Goal: Transaction & Acquisition: Book appointment/travel/reservation

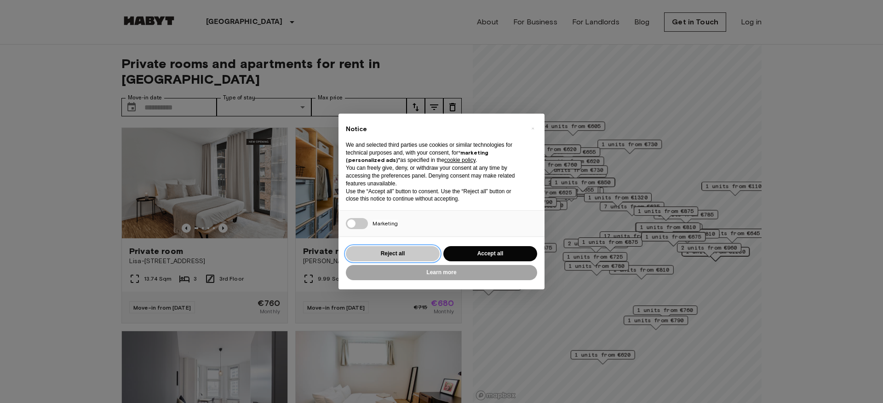
click at [419, 254] on button "Reject all" at bounding box center [393, 253] width 94 height 15
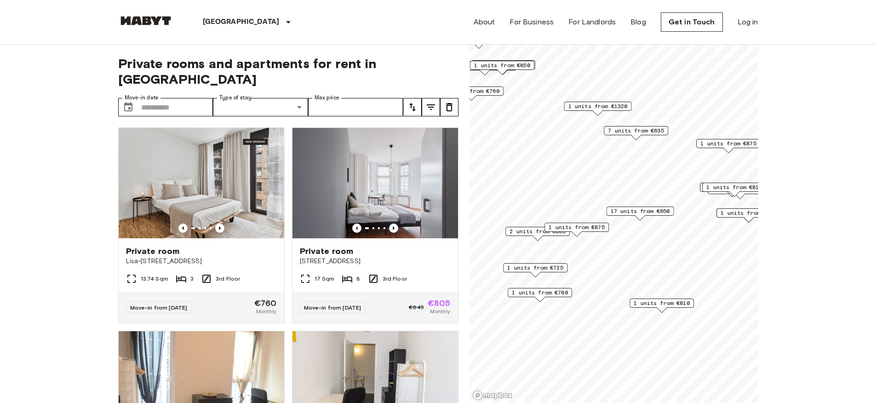
click at [657, 303] on span "1 units from €810" at bounding box center [661, 303] width 56 height 8
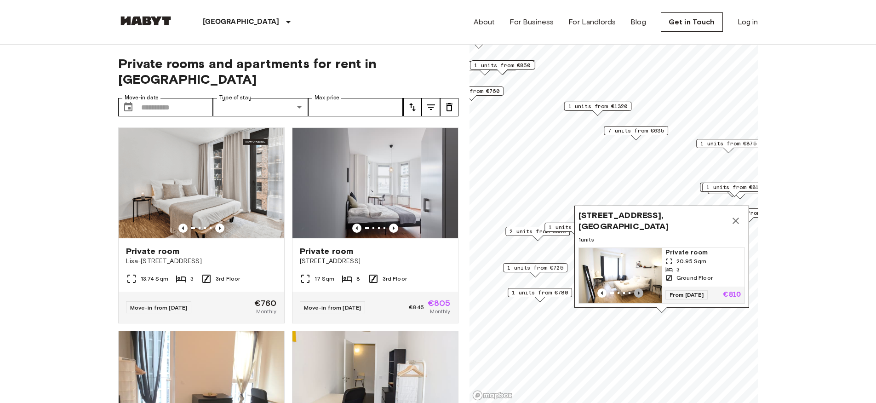
click at [641, 288] on icon "Previous image" at bounding box center [638, 292] width 9 height 9
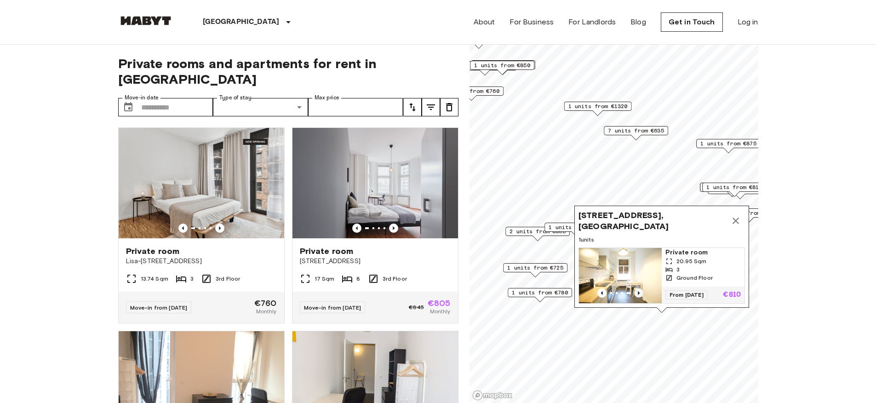
click at [641, 288] on icon "Previous image" at bounding box center [638, 292] width 9 height 9
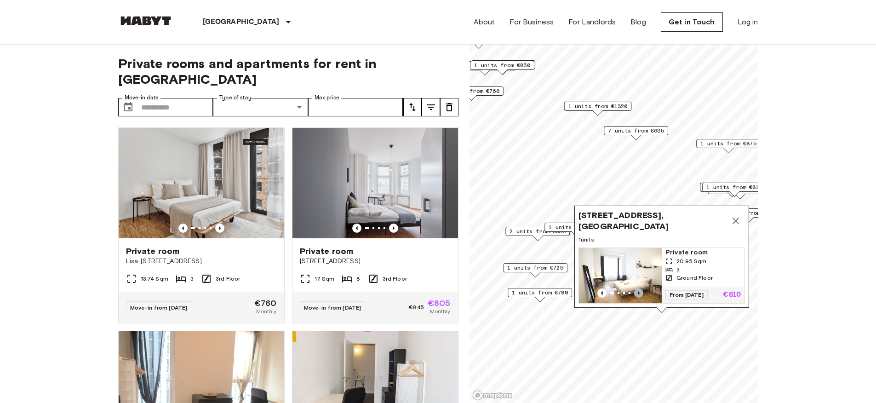
click at [641, 288] on icon "Previous image" at bounding box center [638, 292] width 9 height 9
click at [738, 215] on icon "Map marker" at bounding box center [735, 220] width 11 height 11
